Goal: Understand process/instructions

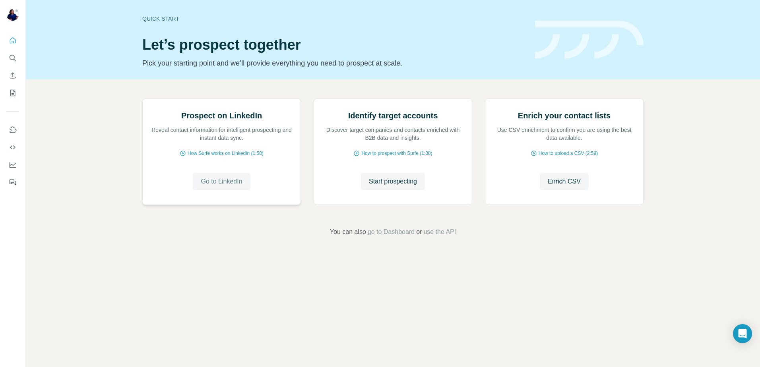
click at [214, 190] on button "Go to LinkedIn" at bounding box center [221, 181] width 57 height 17
click at [214, 186] on span "Go to LinkedIn" at bounding box center [221, 182] width 41 height 10
click at [223, 186] on span "Go to LinkedIn" at bounding box center [221, 182] width 41 height 10
